Goal: Book appointment/travel/reservation

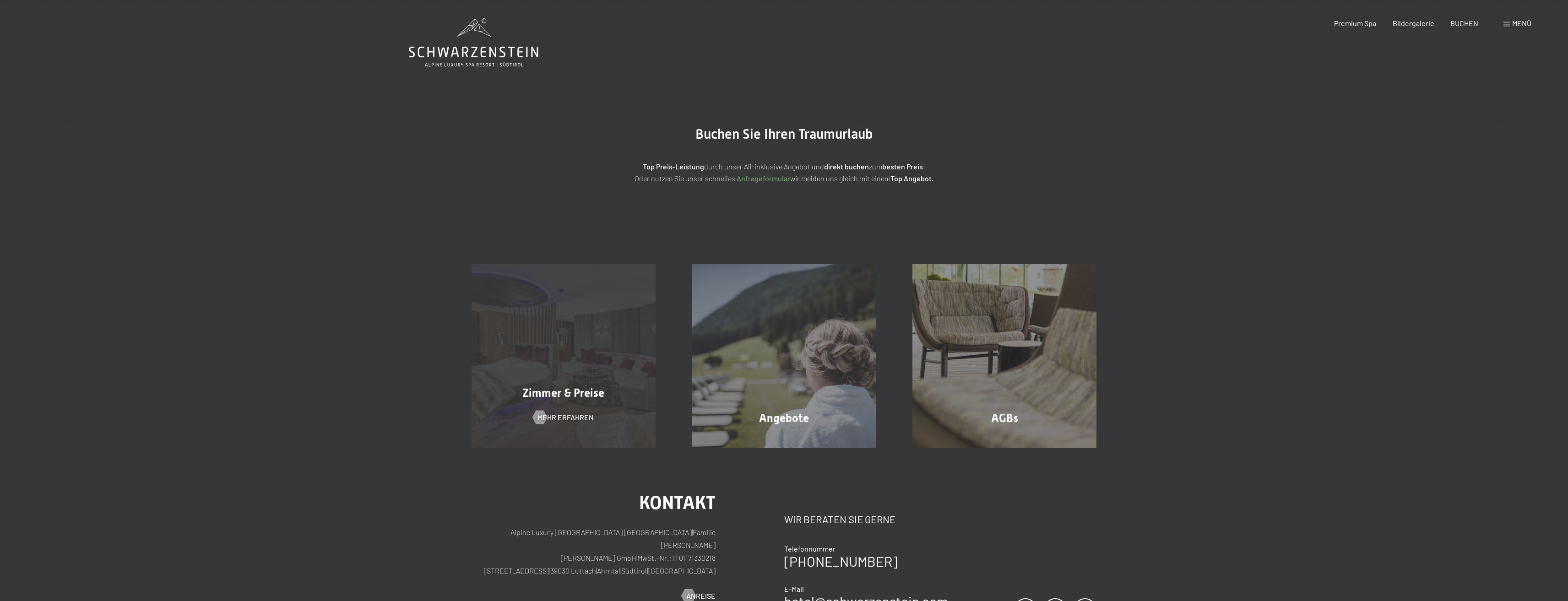
click at [501, 363] on div "Zimmer & Preise Mehr erfahren" at bounding box center [563, 356] width 221 height 184
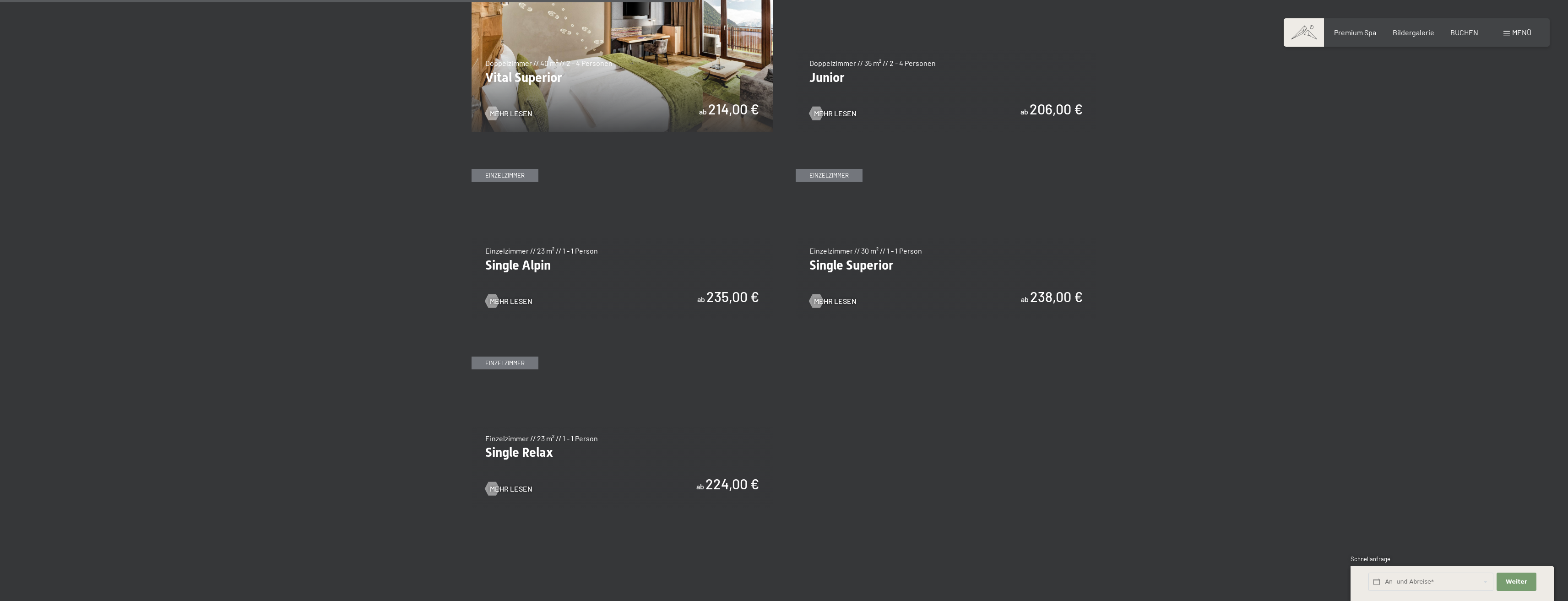
scroll to position [1384, 0]
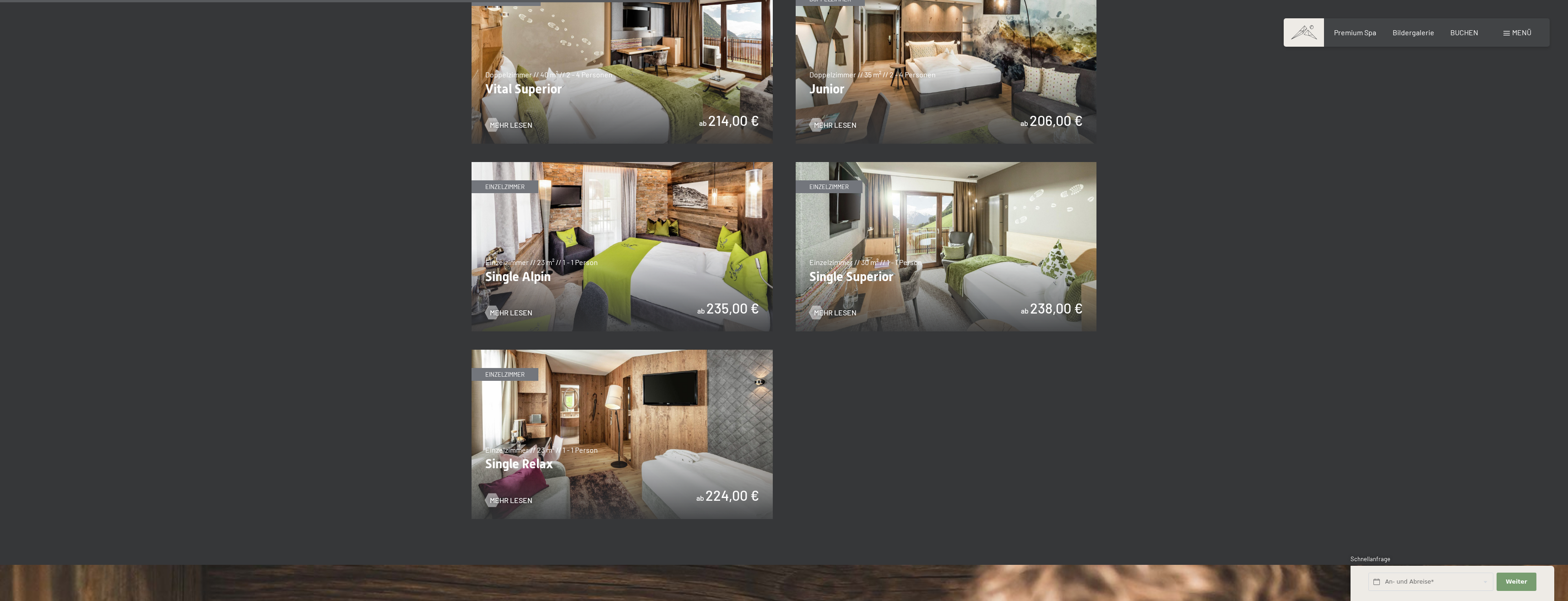
click at [579, 439] on img at bounding box center [622, 434] width 301 height 169
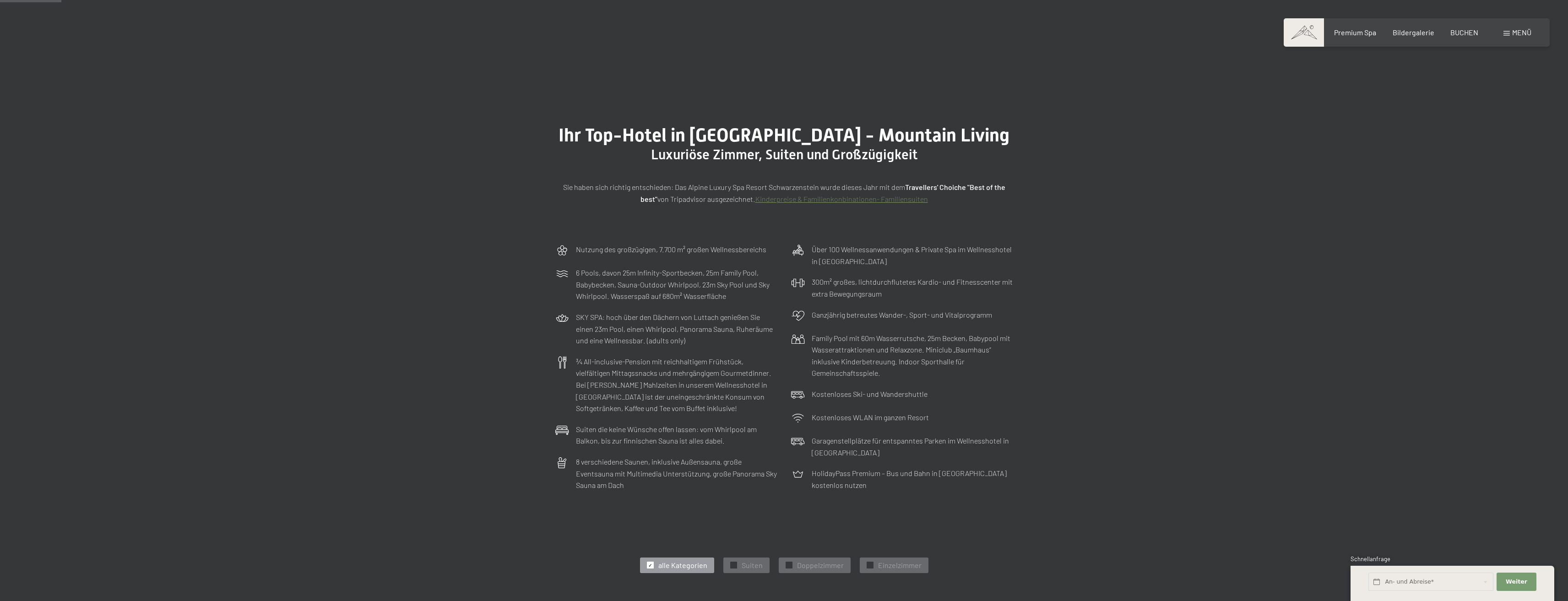
scroll to position [0, 0]
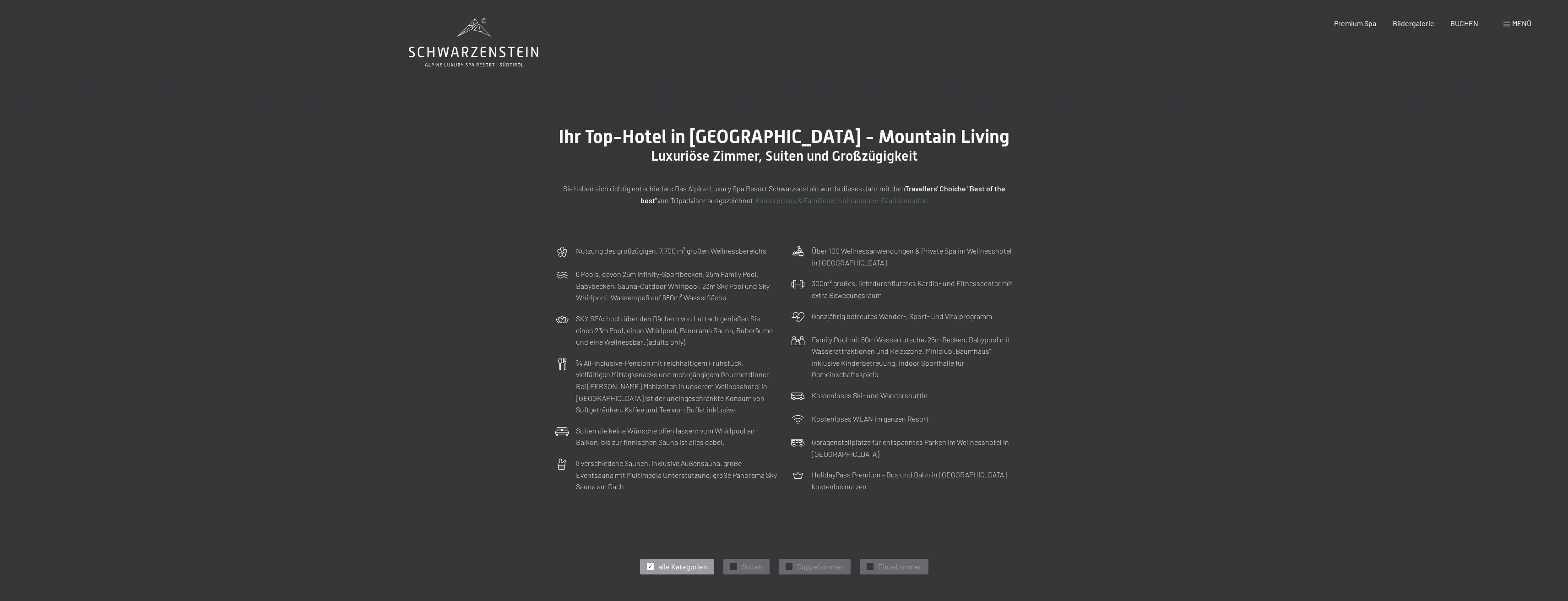
click at [499, 47] on icon at bounding box center [474, 43] width 130 height 49
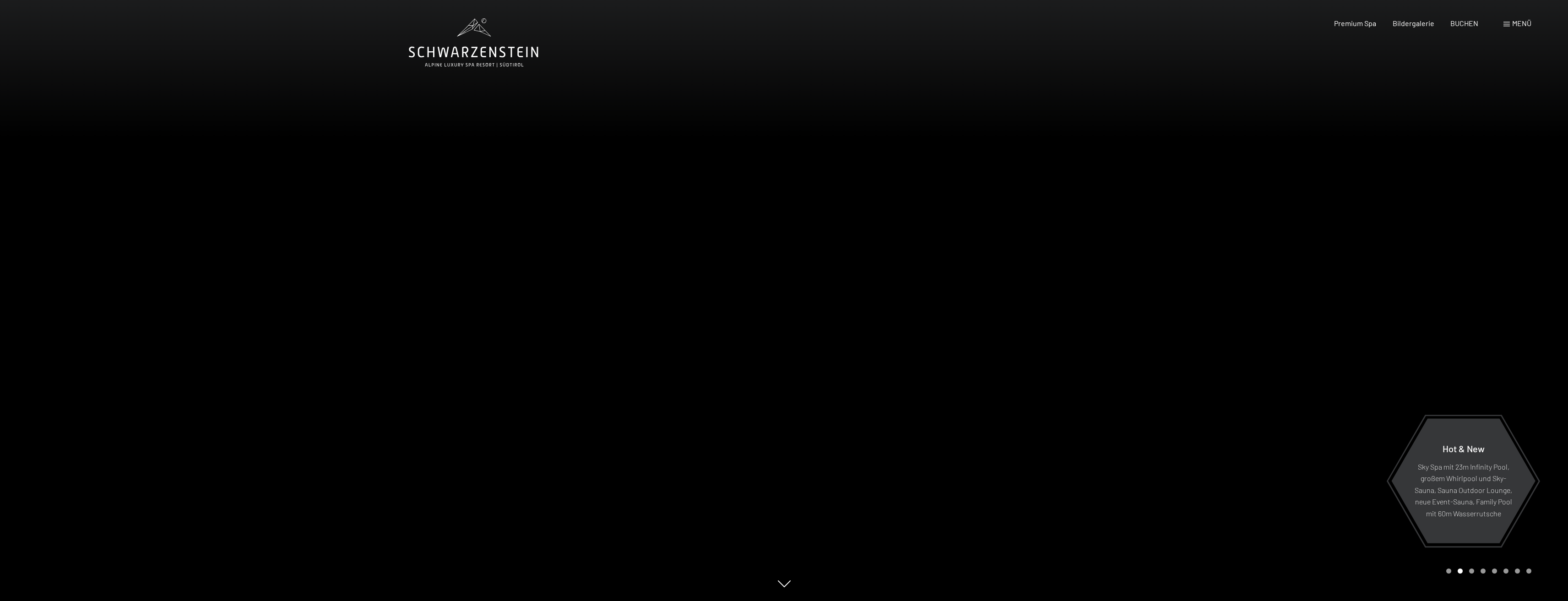
click at [1478, 573] on div at bounding box center [1177, 300] width 784 height 601
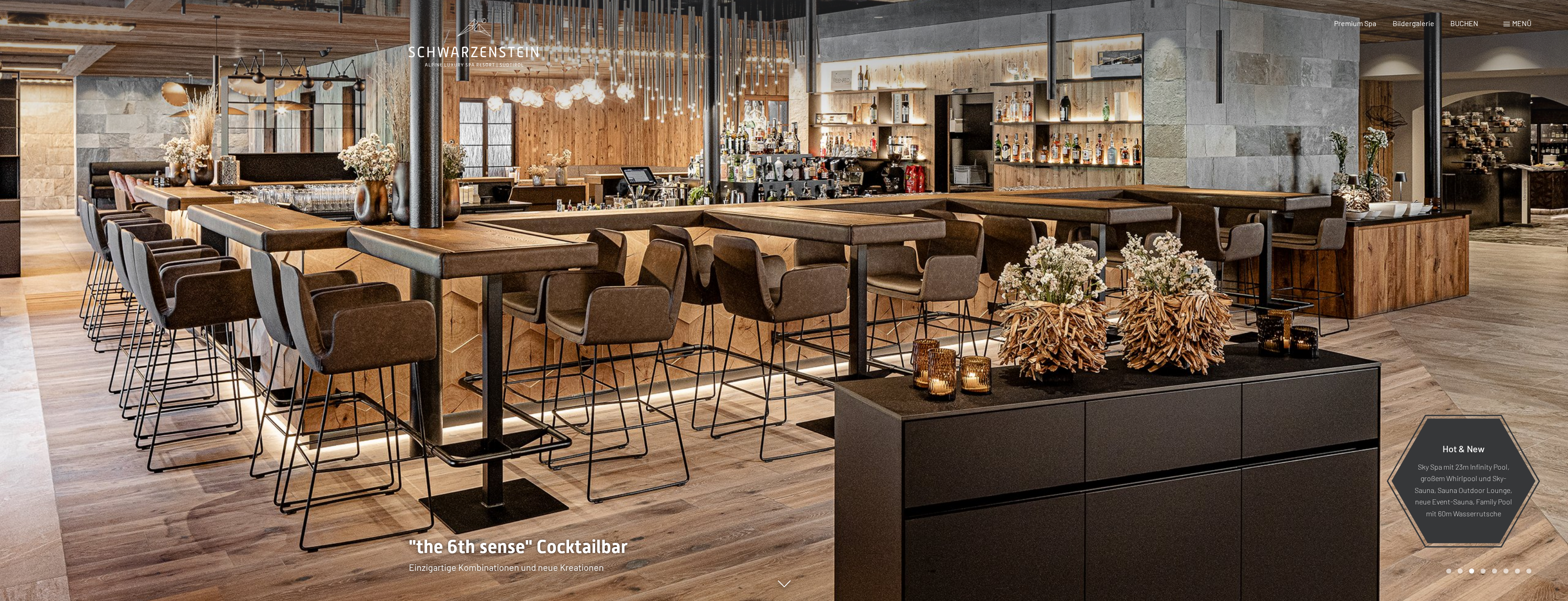
click at [1482, 571] on div "Carousel Page 4" at bounding box center [1482, 571] width 5 height 5
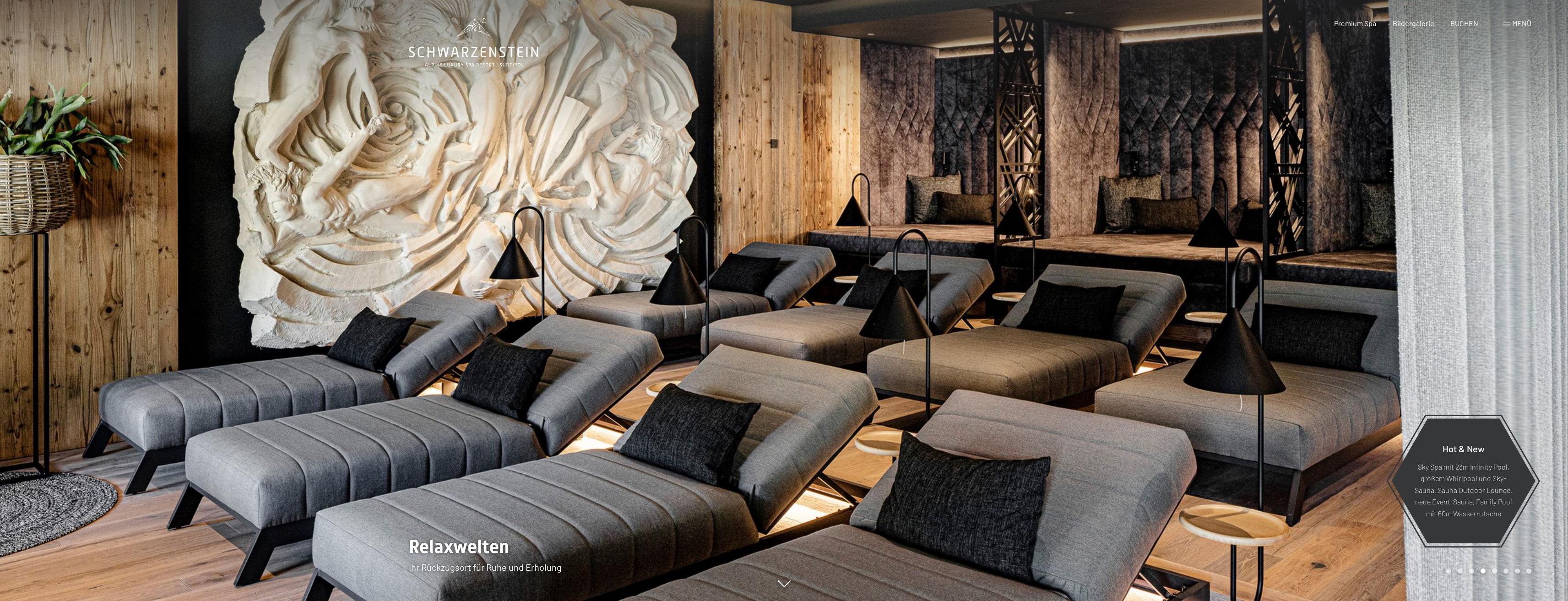
click at [1495, 571] on div "Carousel Page 5" at bounding box center [1494, 571] width 5 height 5
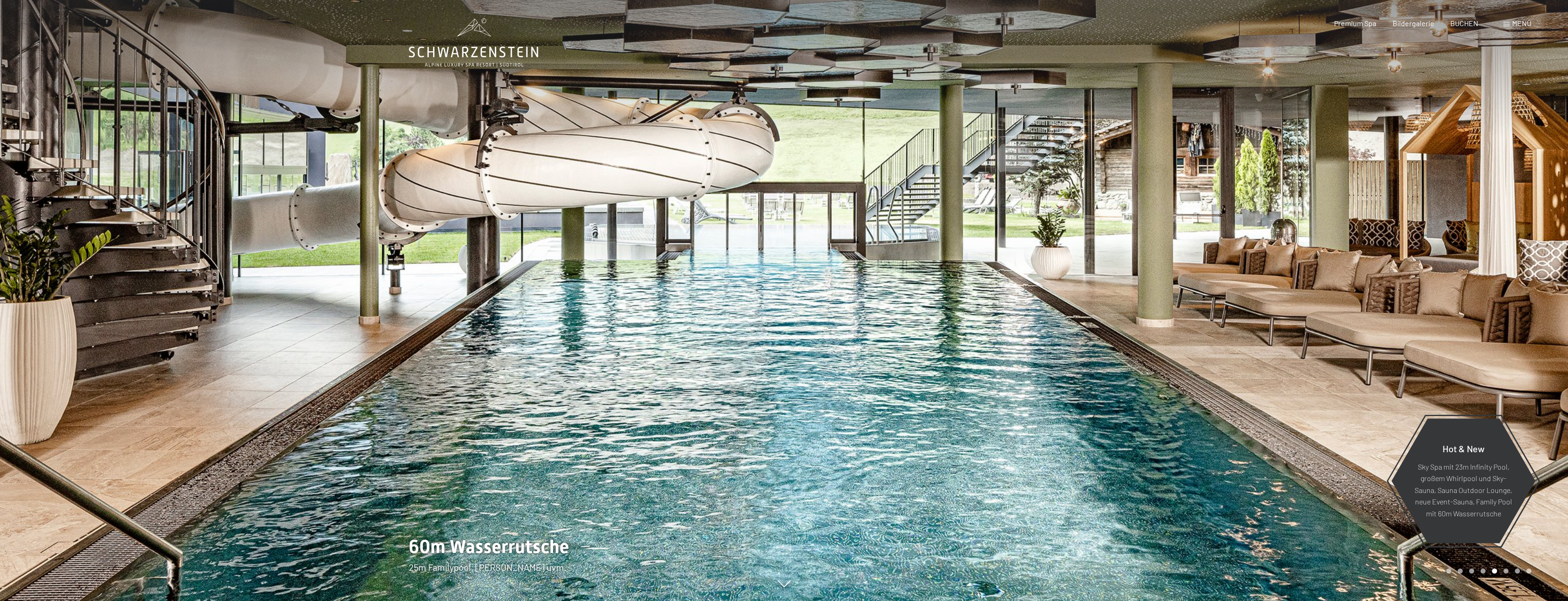
click at [1516, 571] on div "Carousel Page 7" at bounding box center [1517, 571] width 5 height 5
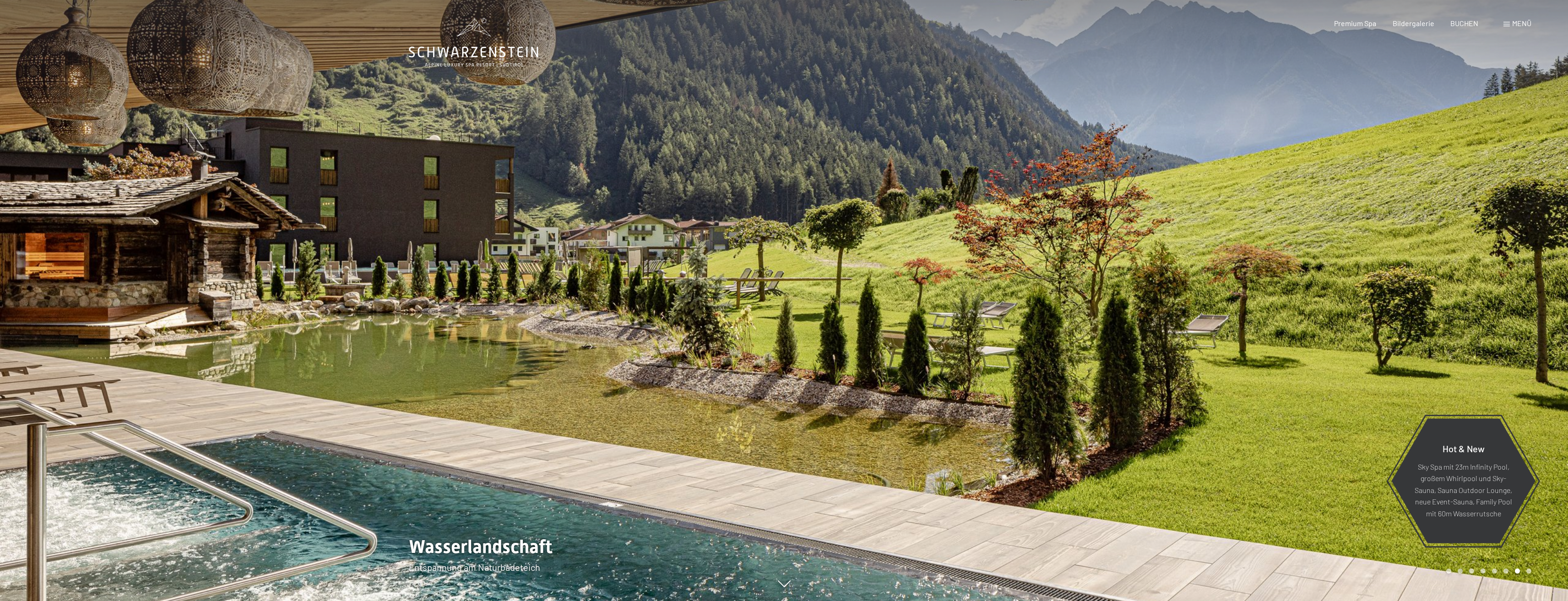
click at [1529, 570] on div "Carousel Page 8" at bounding box center [1529, 571] width 5 height 5
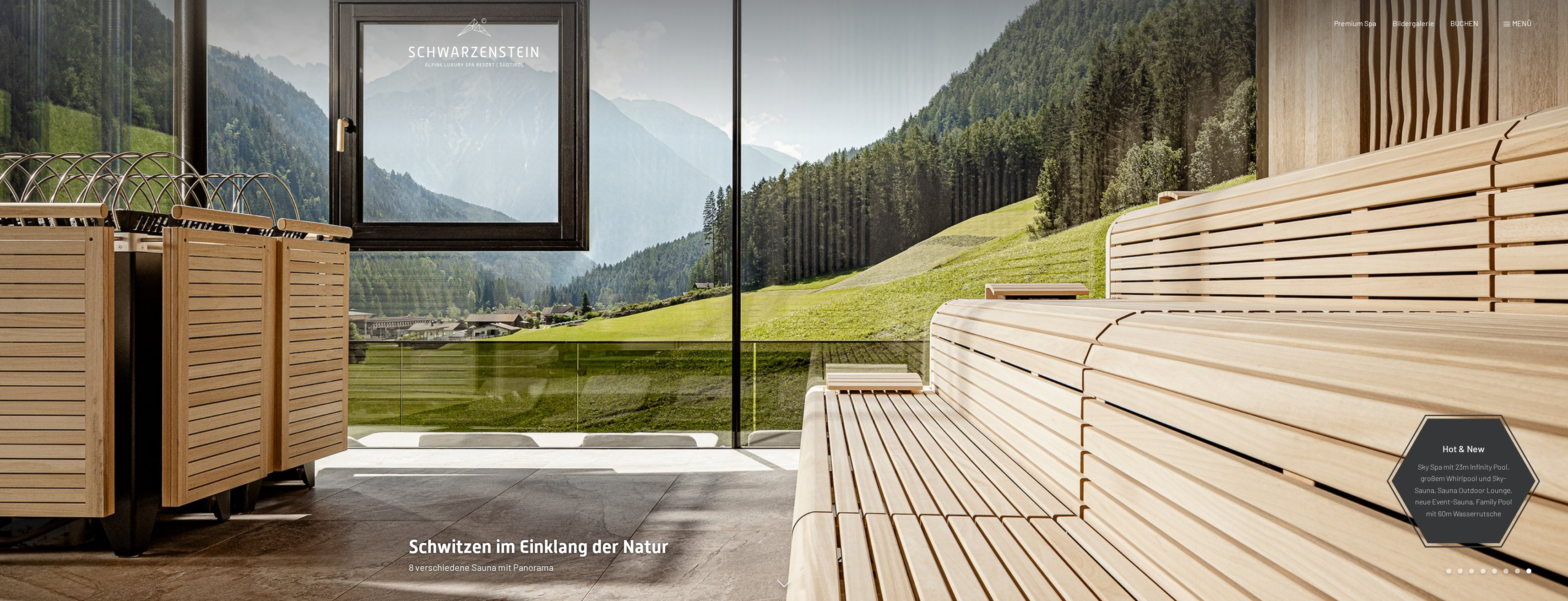
click at [1449, 573] on div "Carousel Page 1" at bounding box center [1449, 571] width 5 height 5
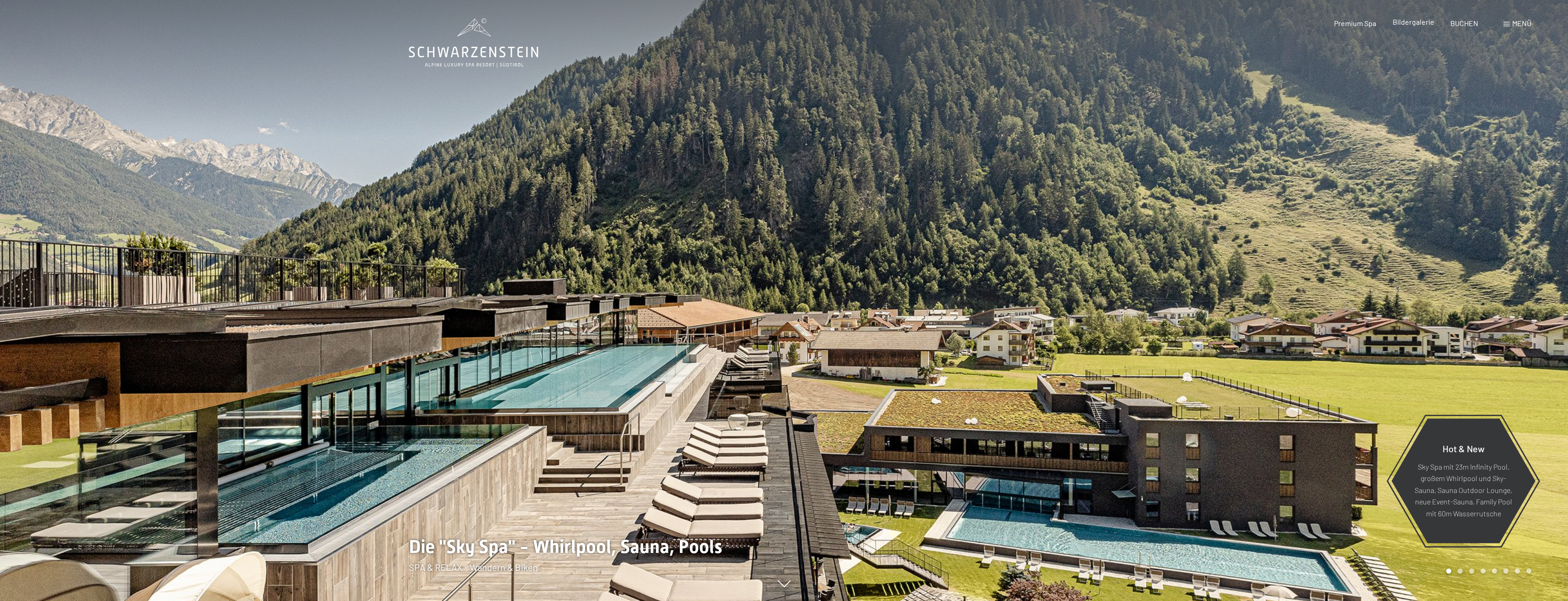
click at [1426, 22] on span "Bildergalerie" at bounding box center [1413, 21] width 41 height 9
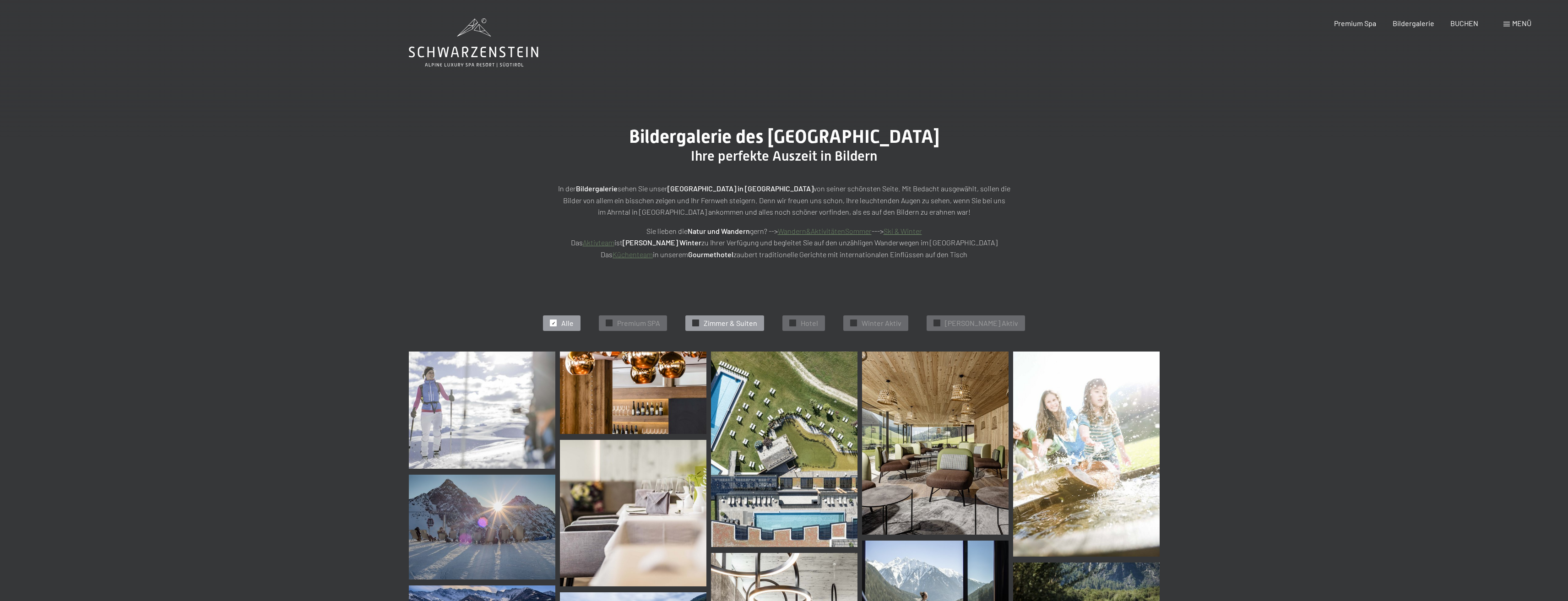
click at [729, 320] on span "Zimmer & Suiten" at bounding box center [730, 323] width 54 height 10
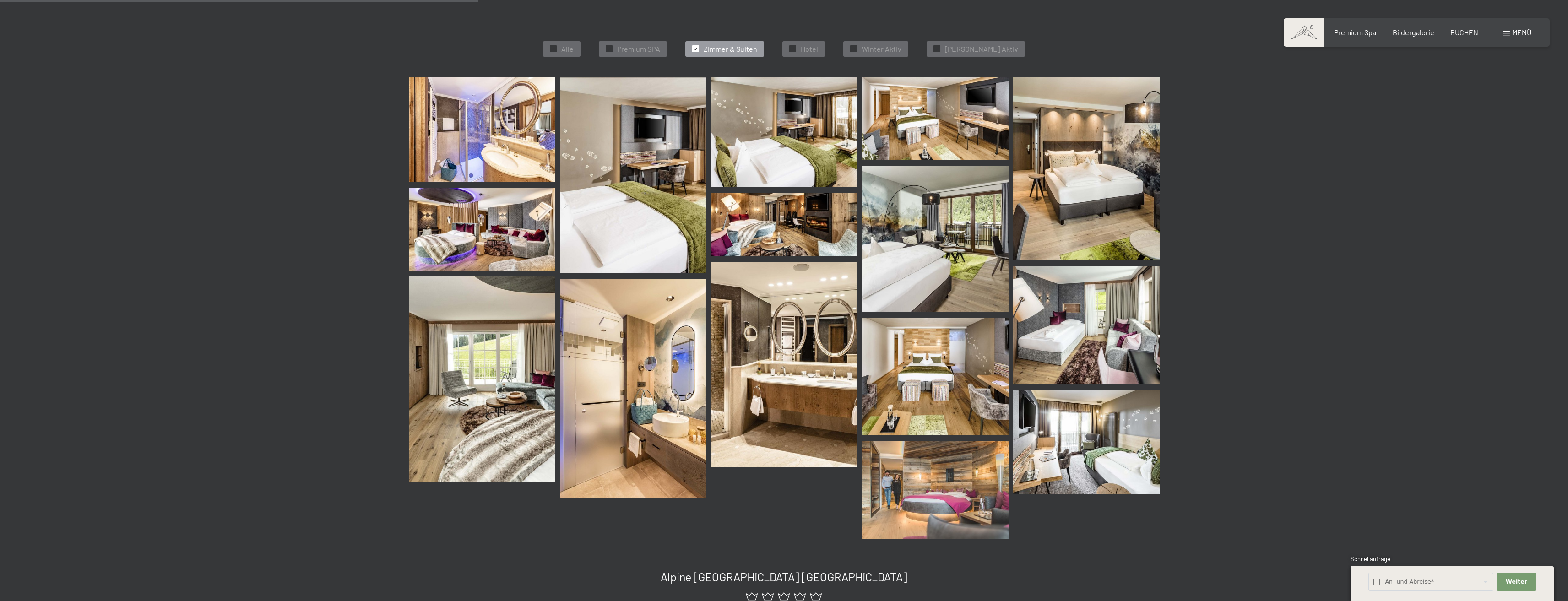
scroll to position [277, 0]
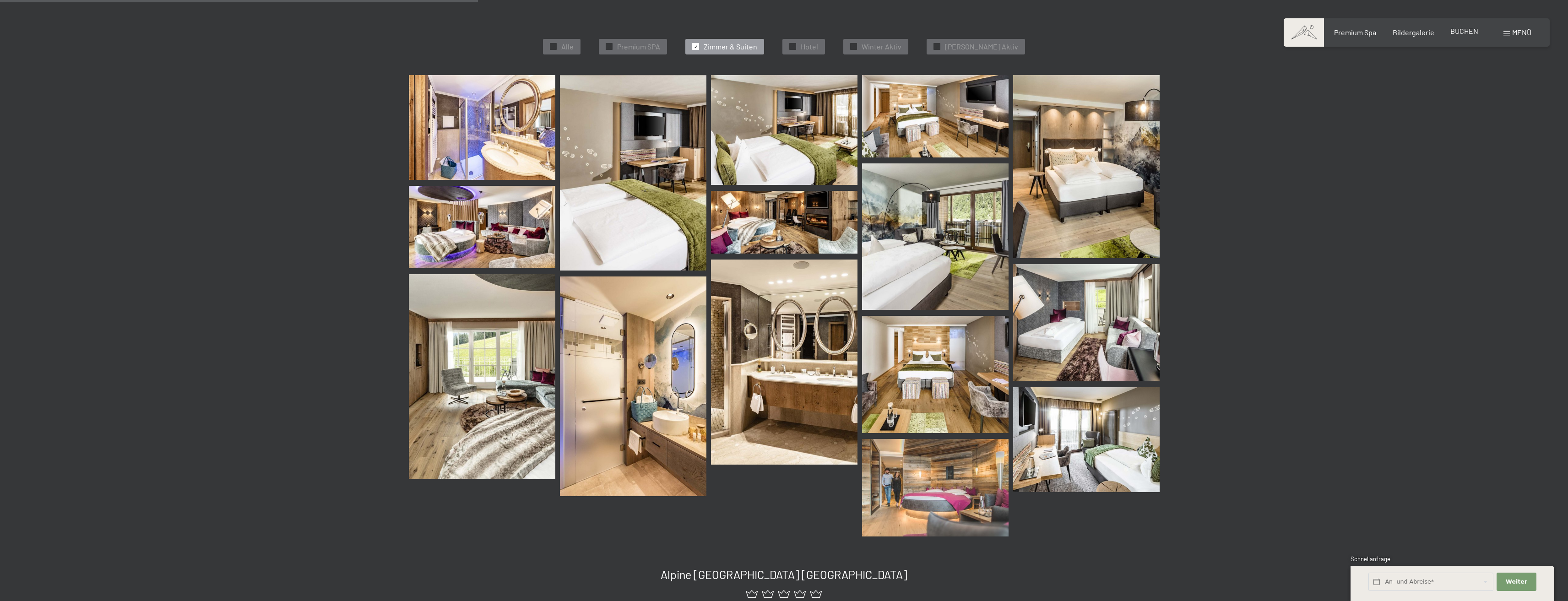
click at [1469, 35] on span "BUCHEN" at bounding box center [1464, 30] width 28 height 9
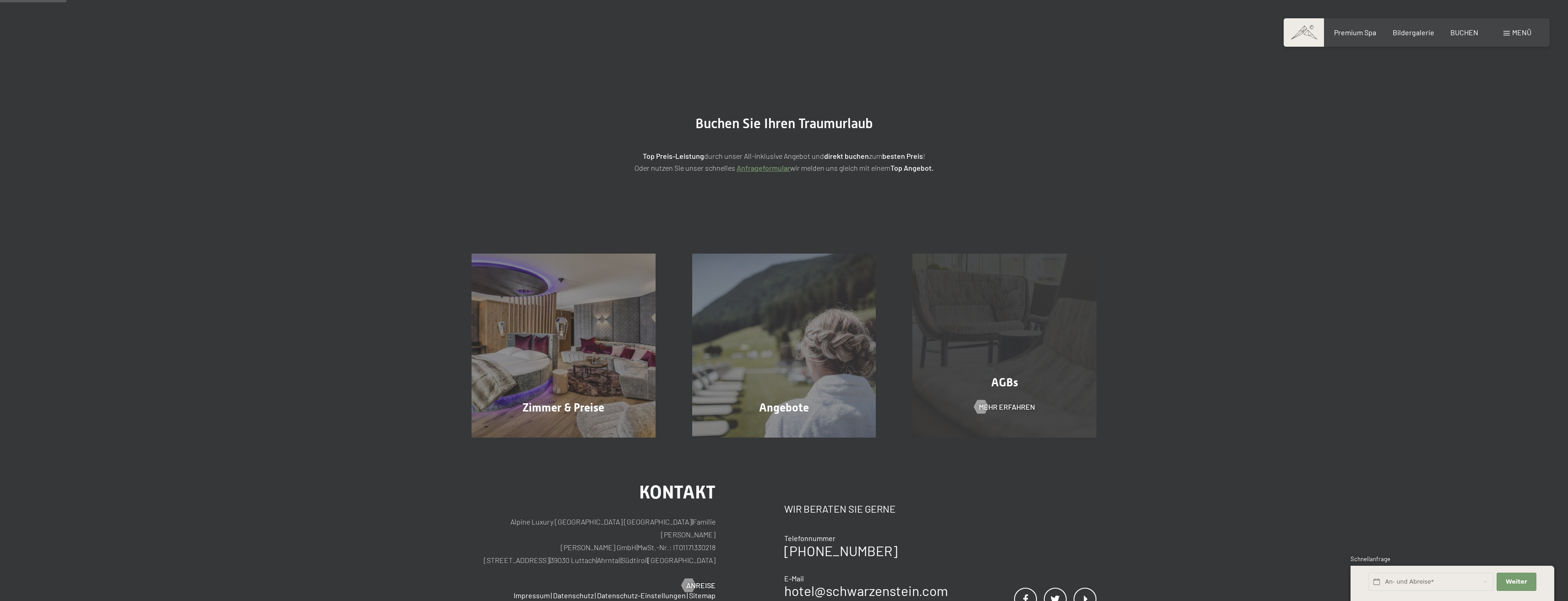
scroll to position [12, 0]
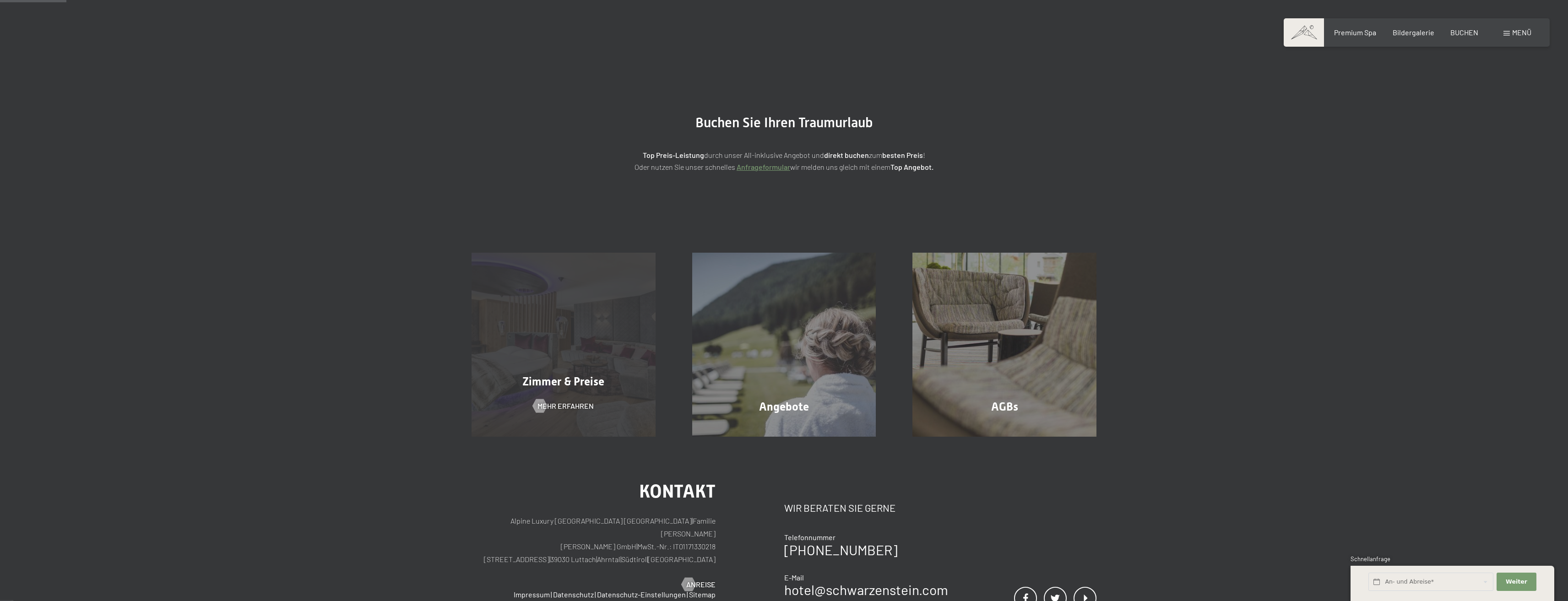
click at [630, 323] on div "Zimmer & Preise Mehr erfahren" at bounding box center [563, 344] width 221 height 184
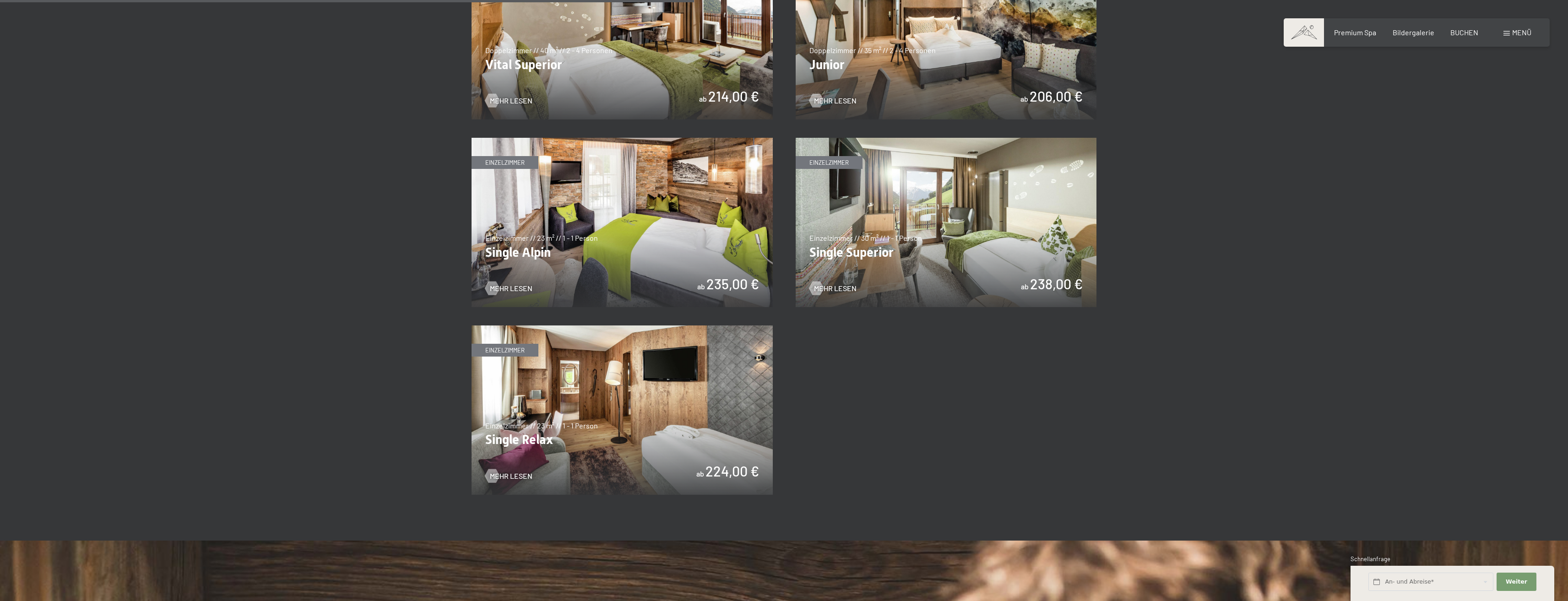
scroll to position [1419, 0]
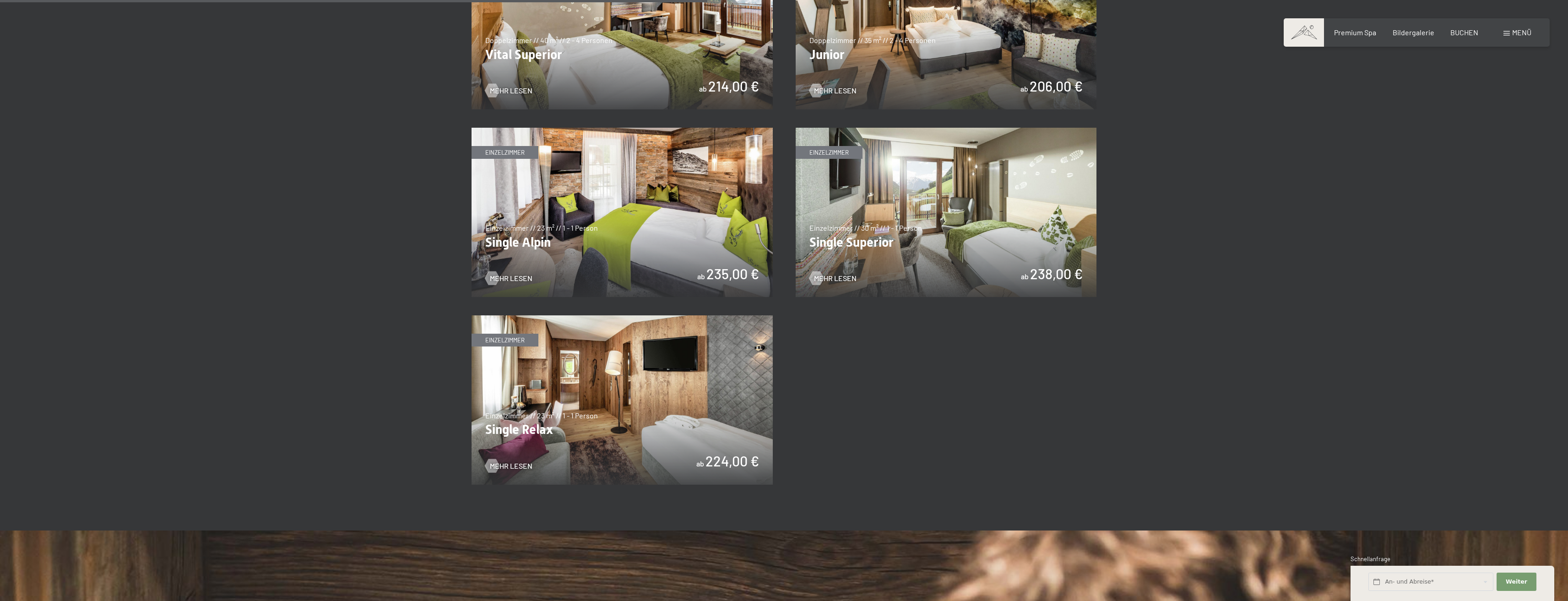
click at [646, 412] on img at bounding box center [622, 400] width 301 height 169
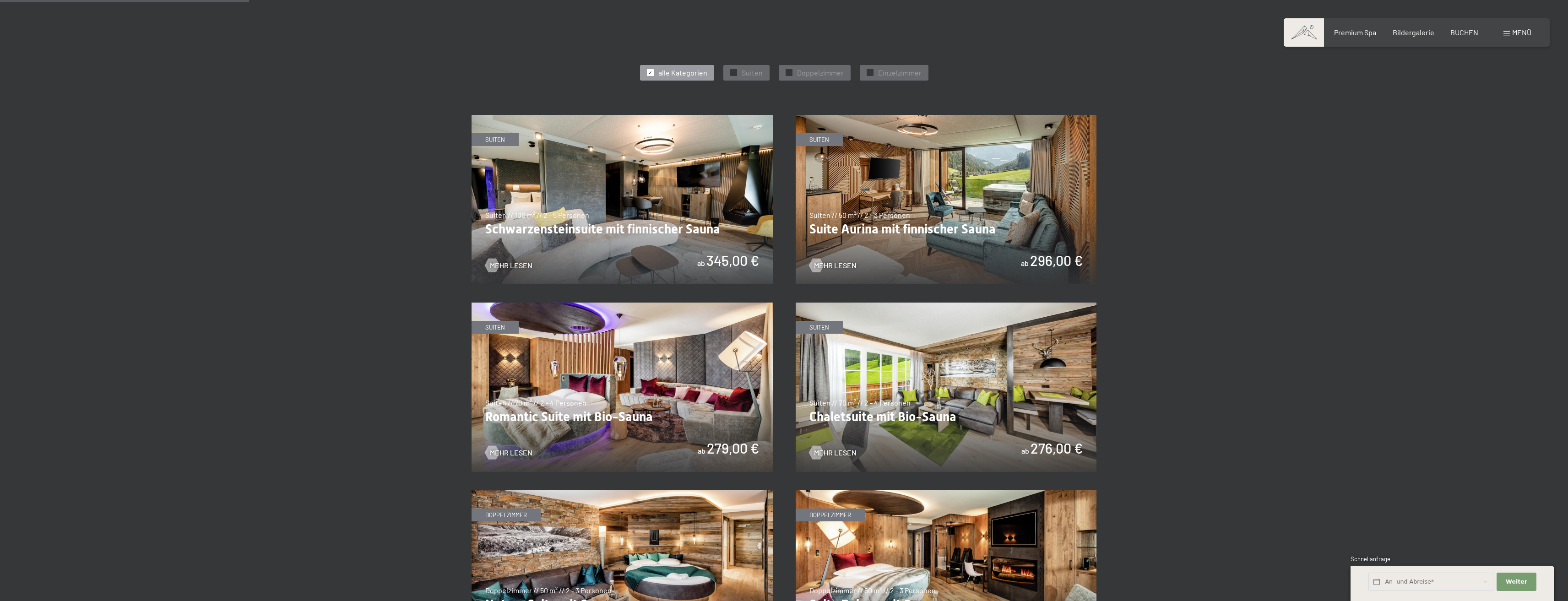
scroll to position [492, 0]
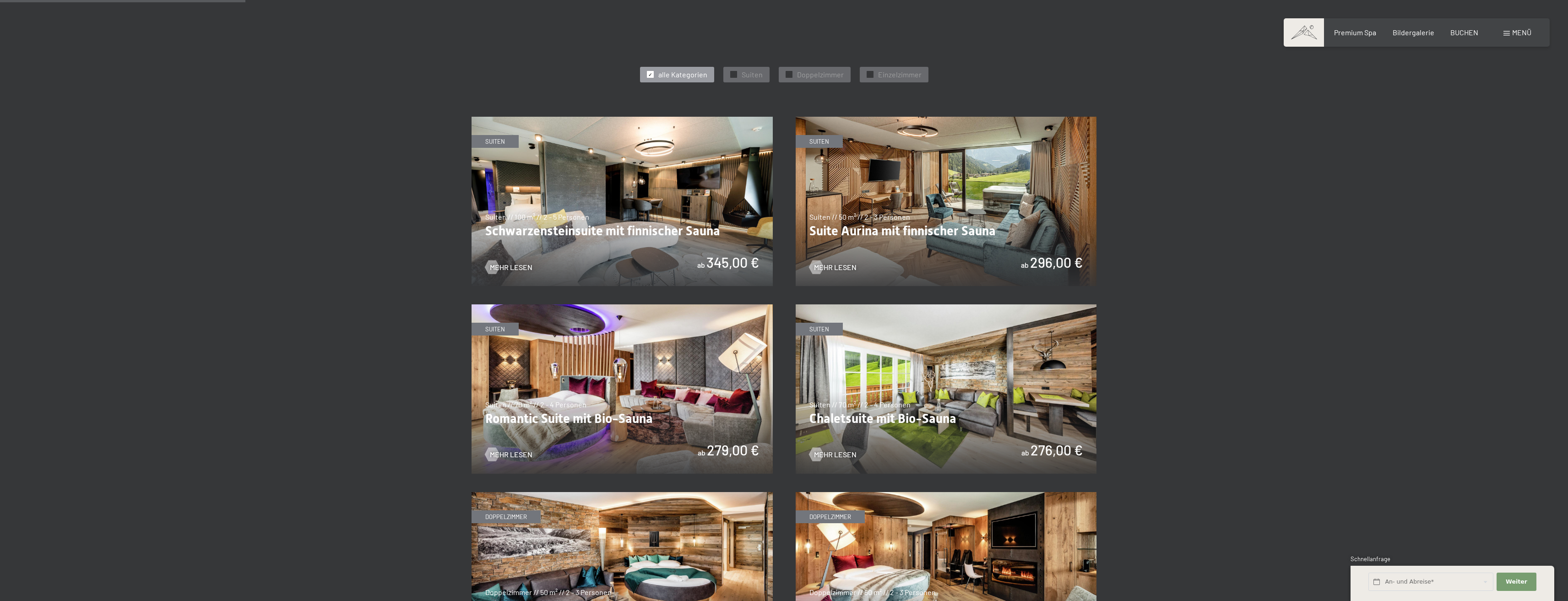
click at [614, 375] on img at bounding box center [622, 388] width 301 height 169
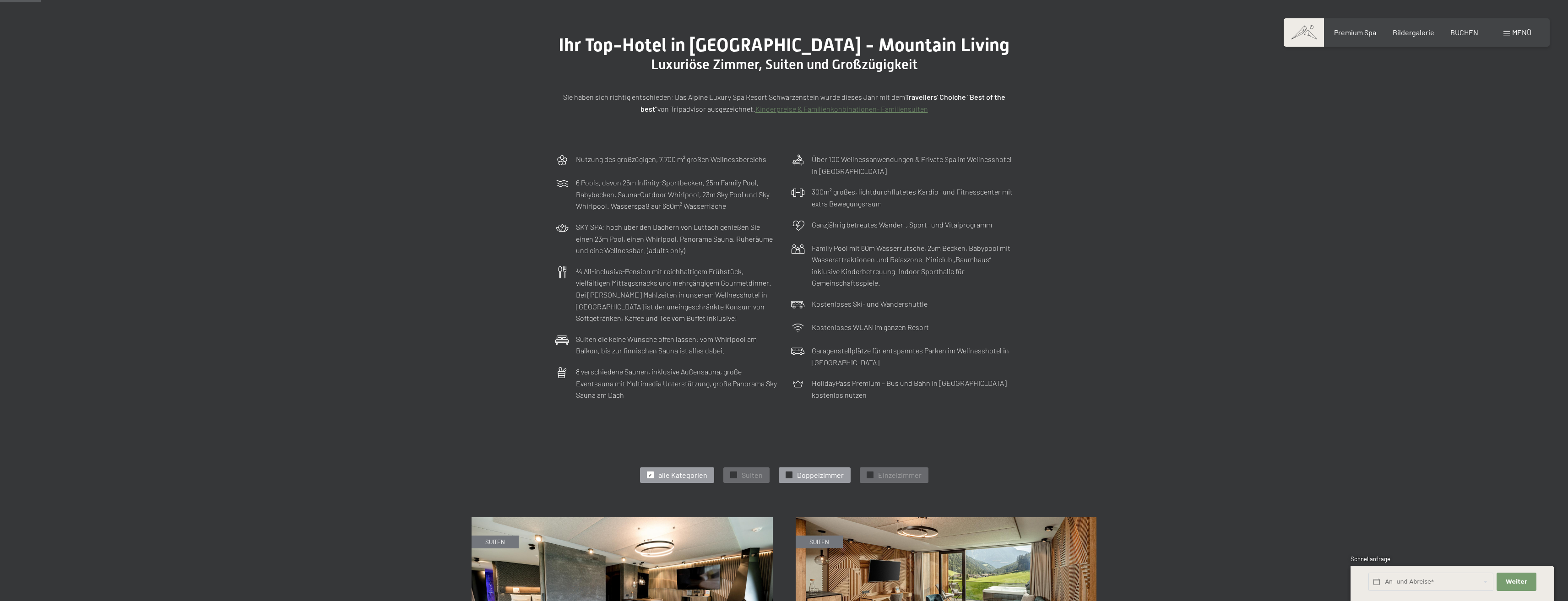
scroll to position [0, 0]
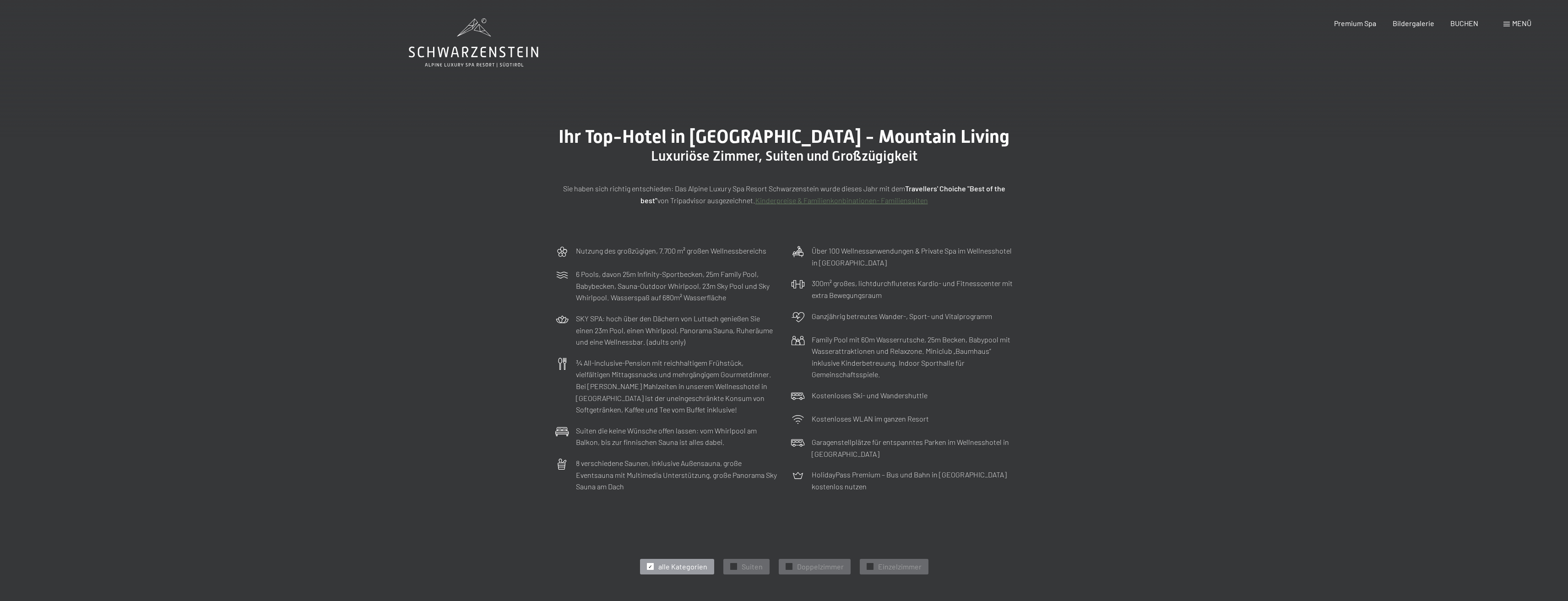
click at [476, 50] on icon at bounding box center [474, 43] width 130 height 49
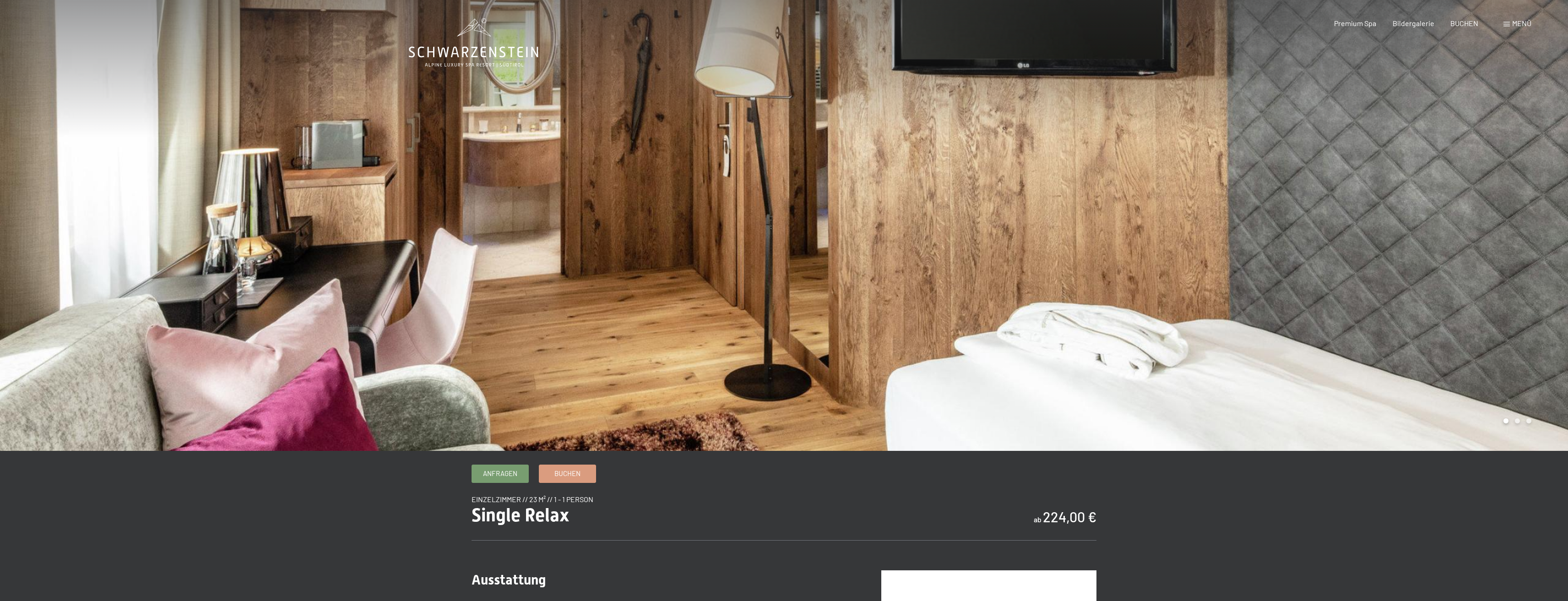
click at [910, 184] on div at bounding box center [1177, 225] width 784 height 451
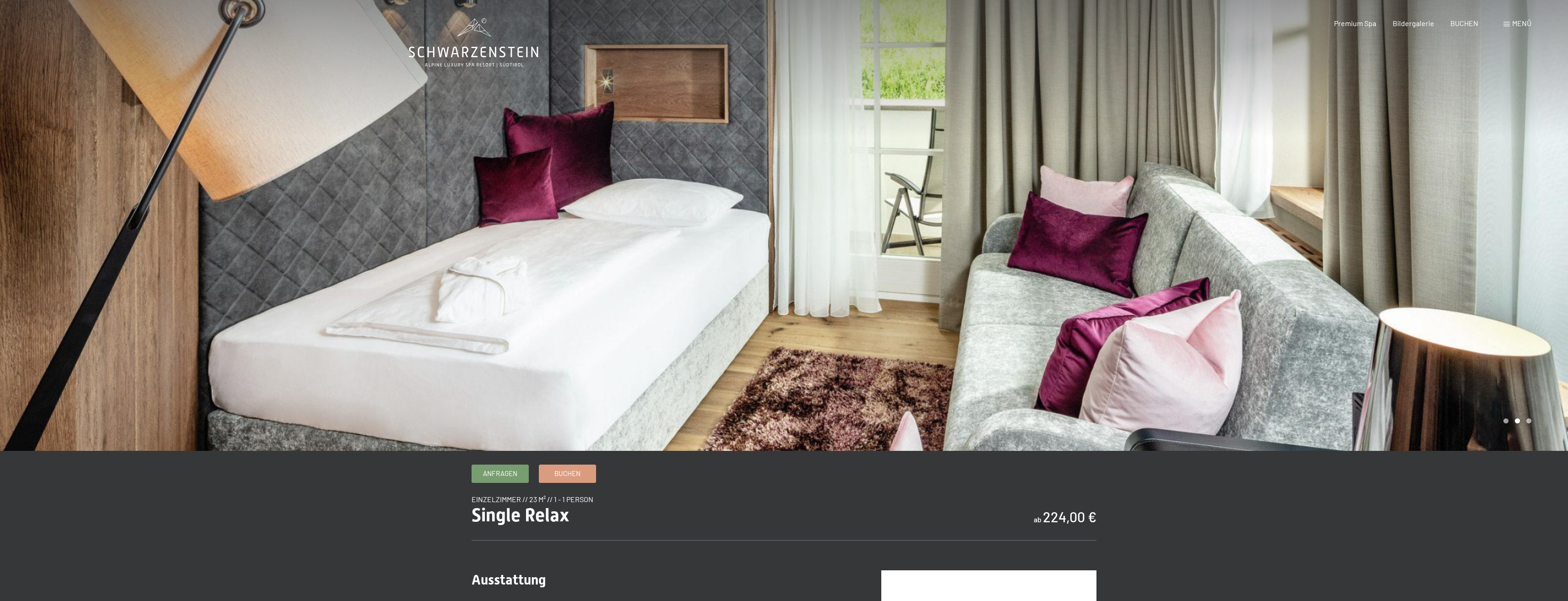
click at [1132, 258] on div at bounding box center [1177, 225] width 784 height 451
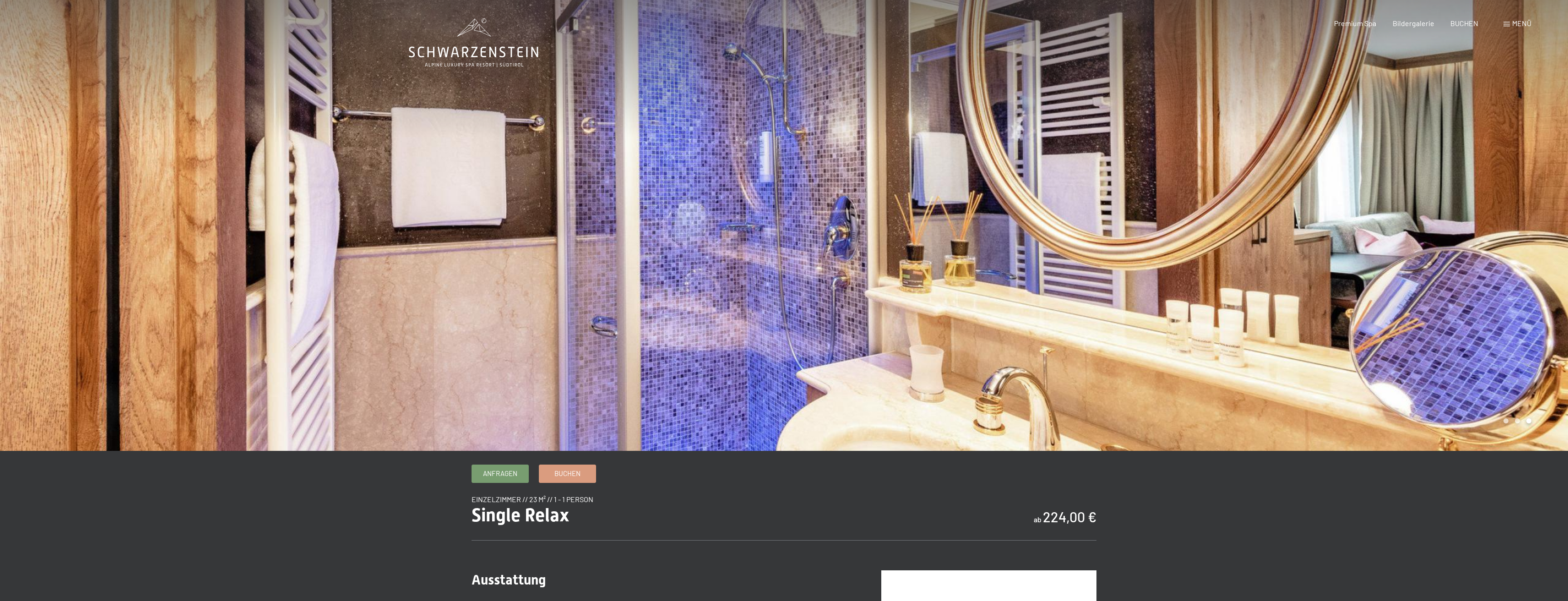
click at [1132, 258] on div at bounding box center [1177, 225] width 784 height 451
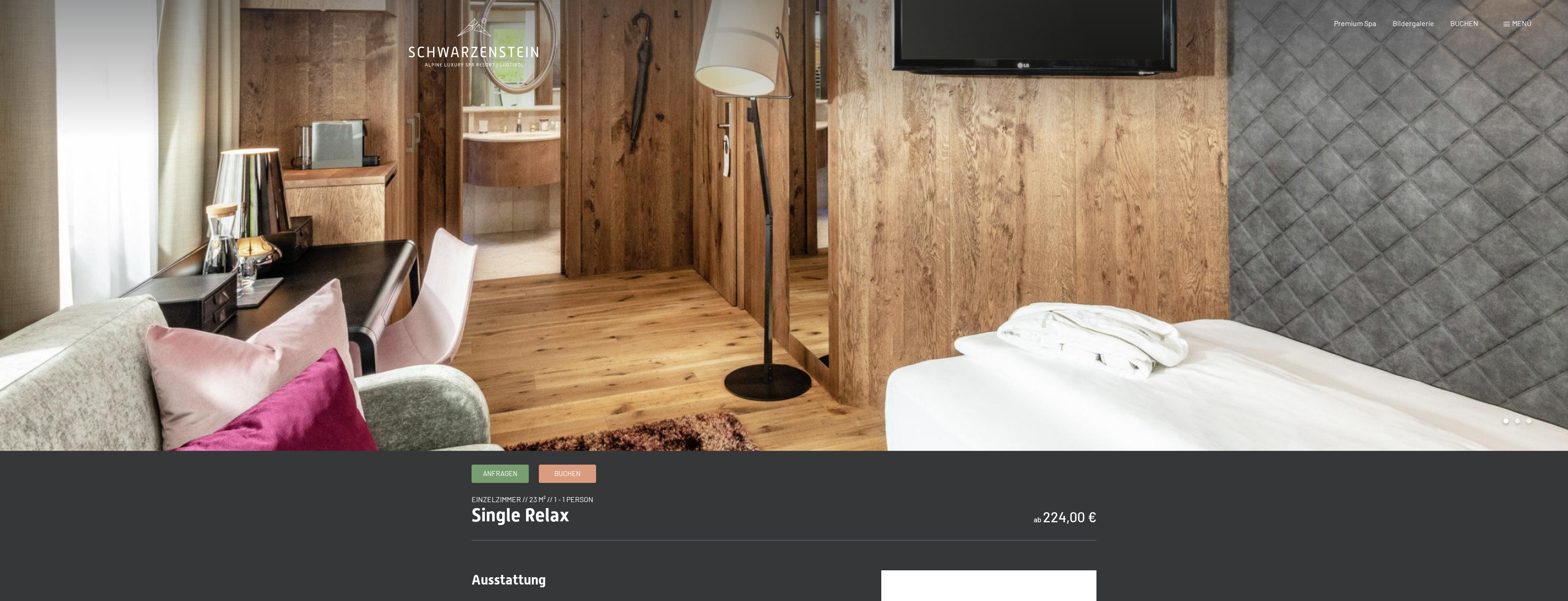
click at [1132, 258] on div at bounding box center [1177, 225] width 784 height 451
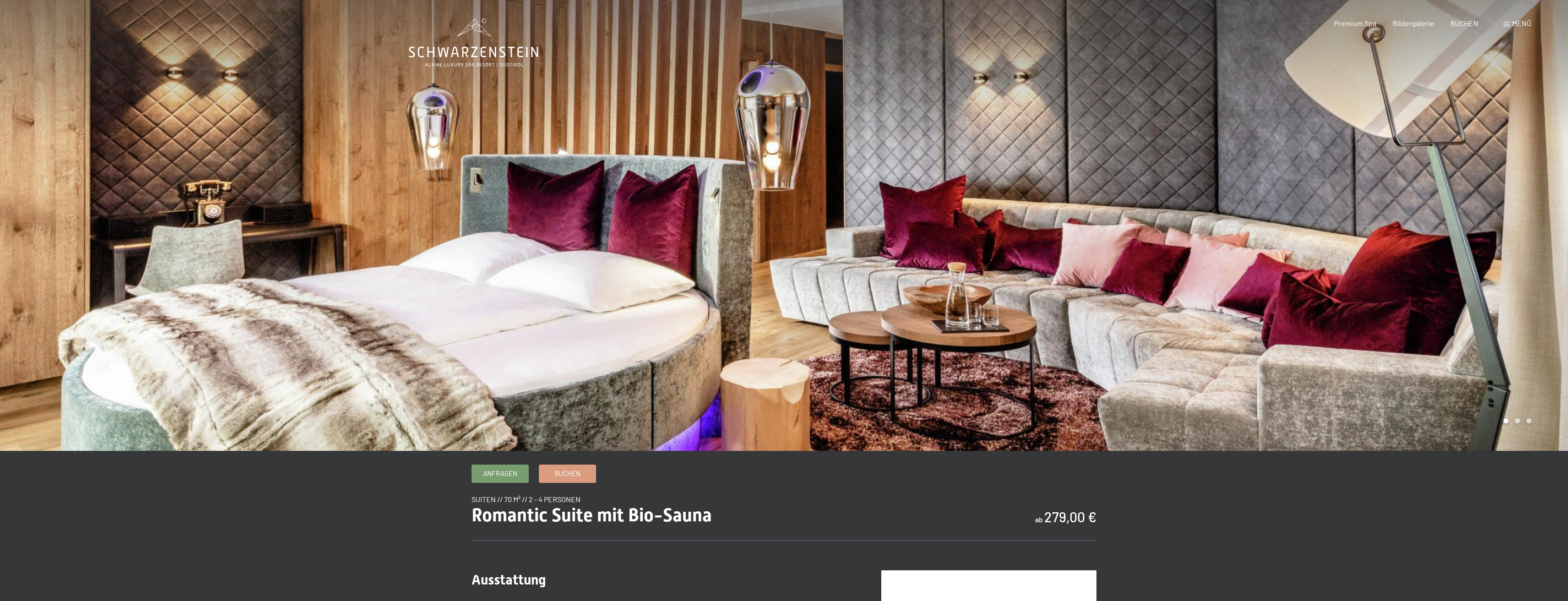
click at [1003, 331] on div at bounding box center [1177, 225] width 784 height 451
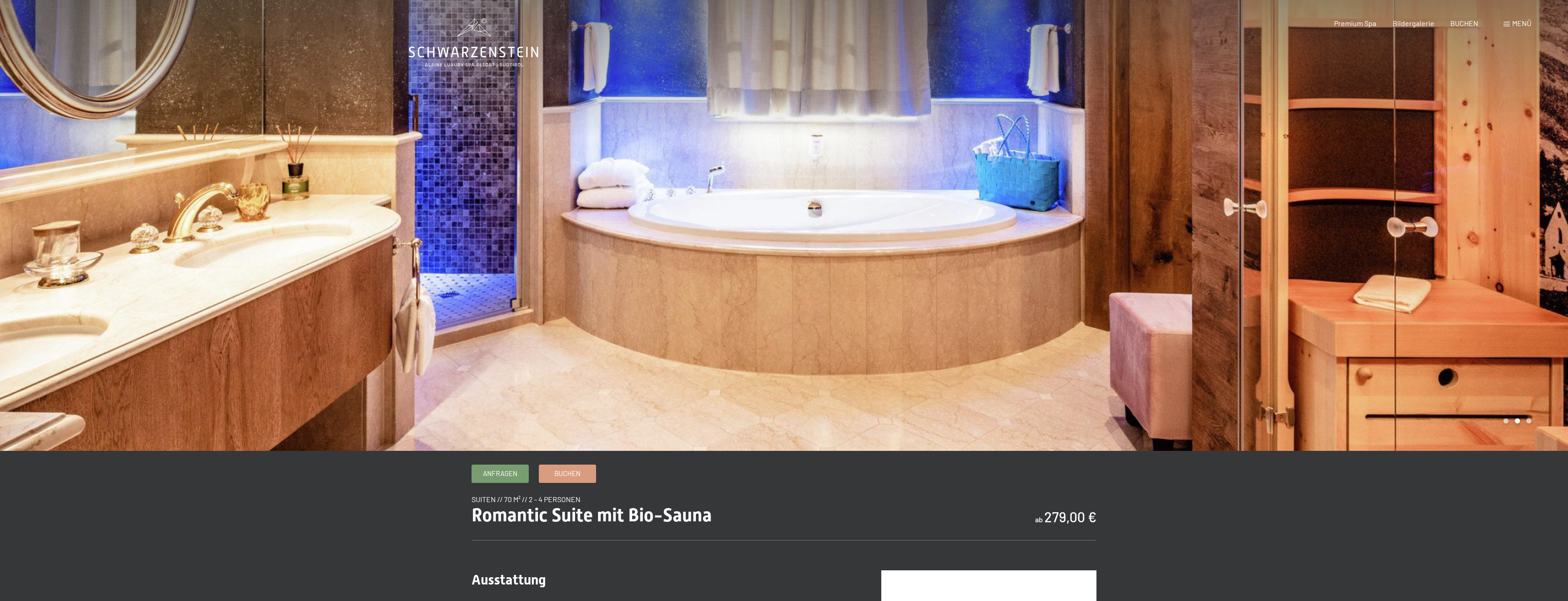
click at [1392, 313] on div at bounding box center [1177, 225] width 784 height 451
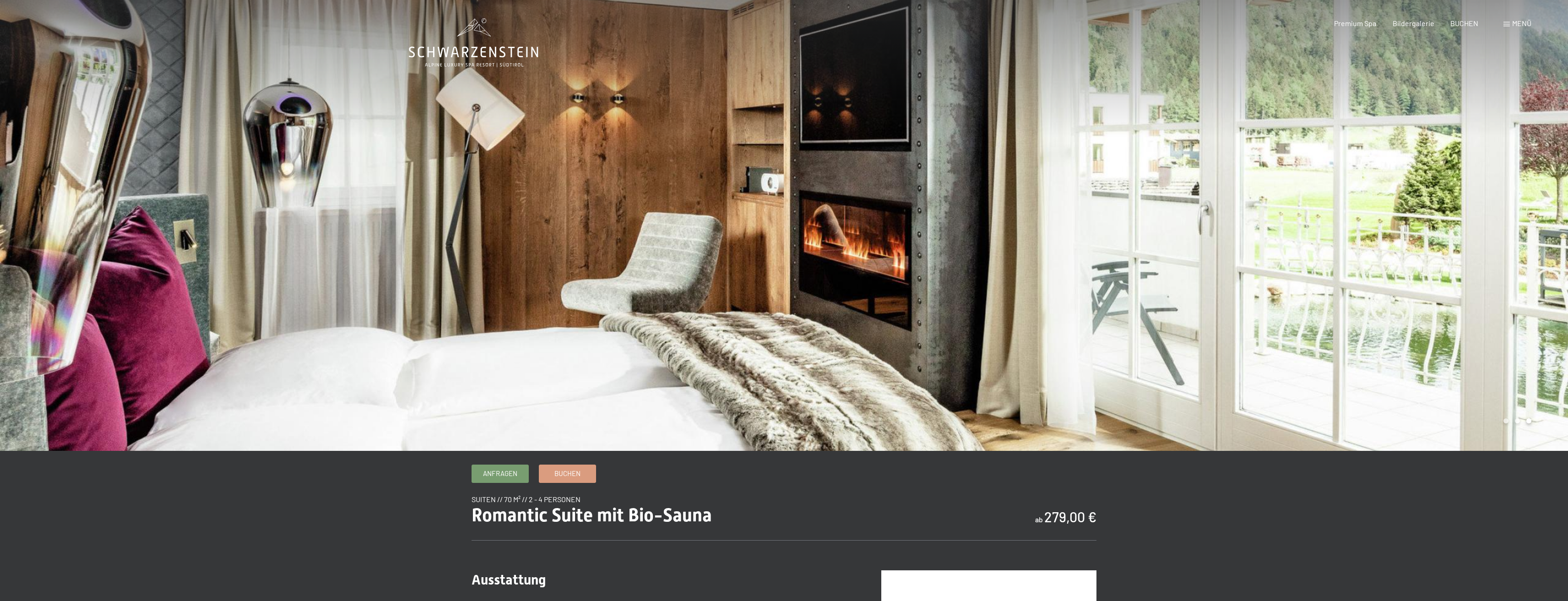
click at [1391, 313] on div at bounding box center [1177, 225] width 784 height 451
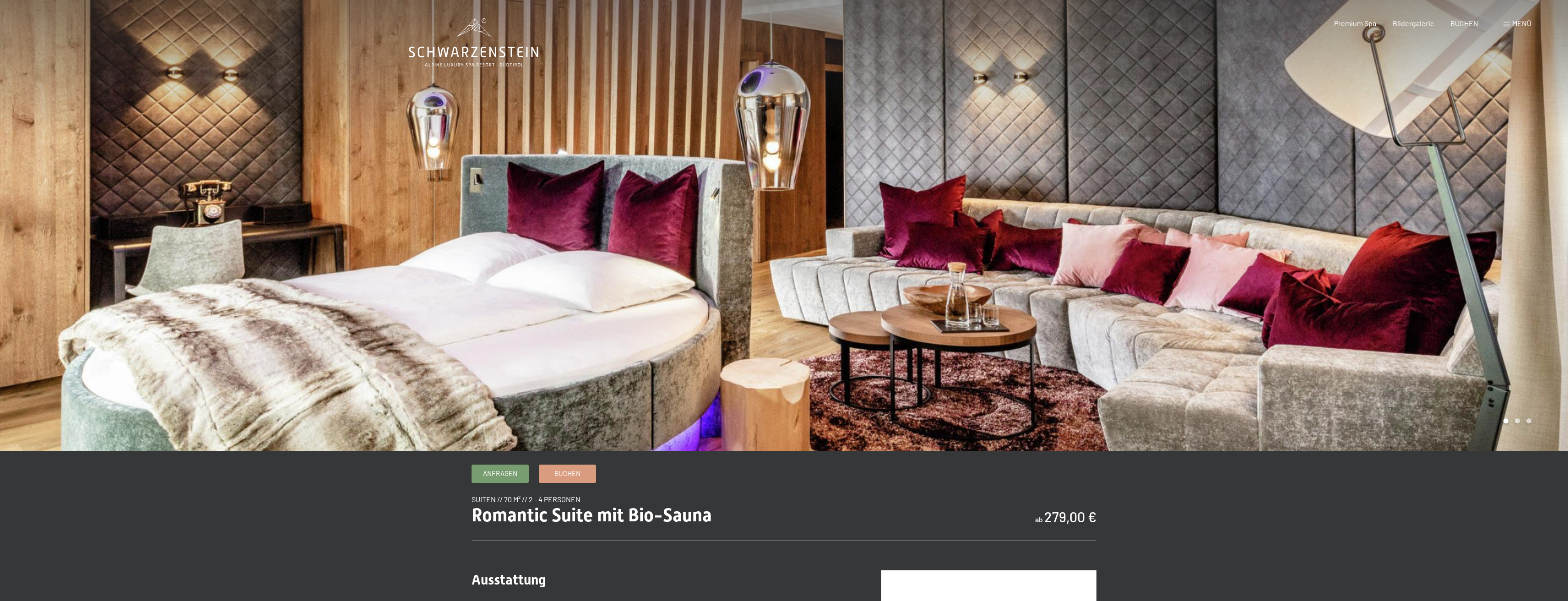
click at [1350, 336] on div at bounding box center [1177, 225] width 784 height 451
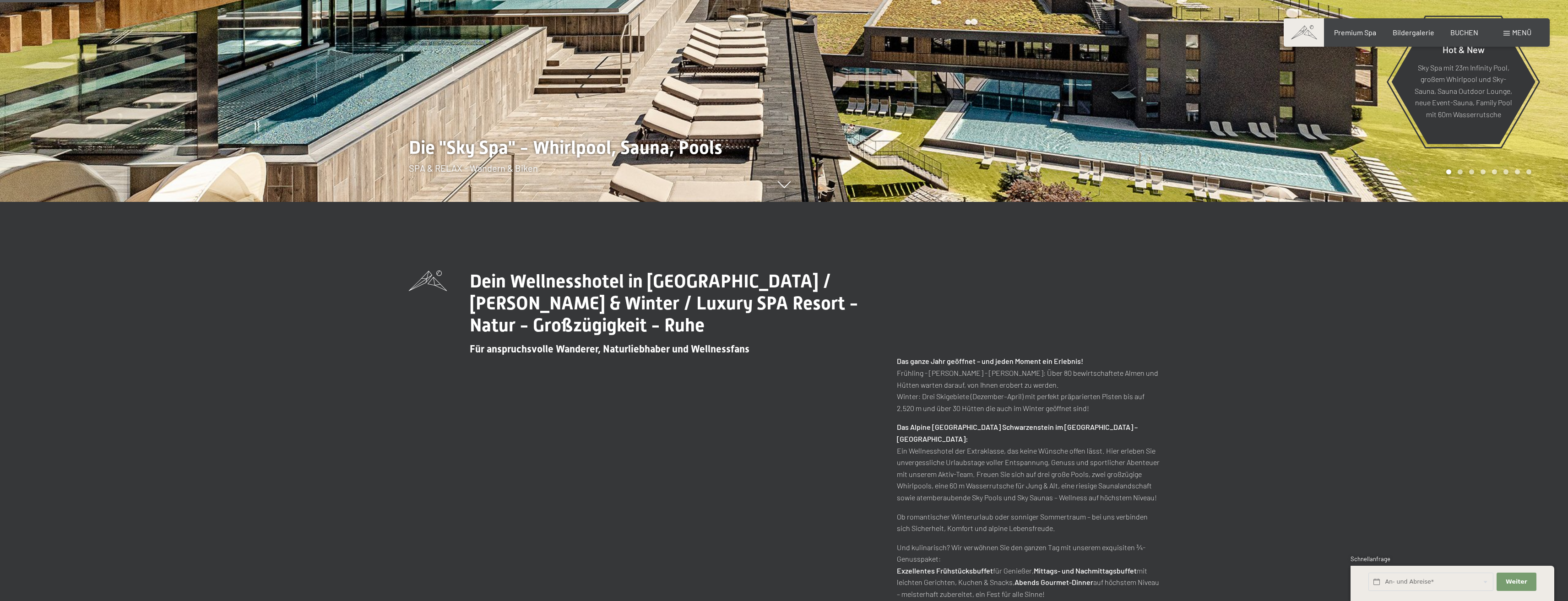
scroll to position [400, 0]
